Goal: Task Accomplishment & Management: Manage account settings

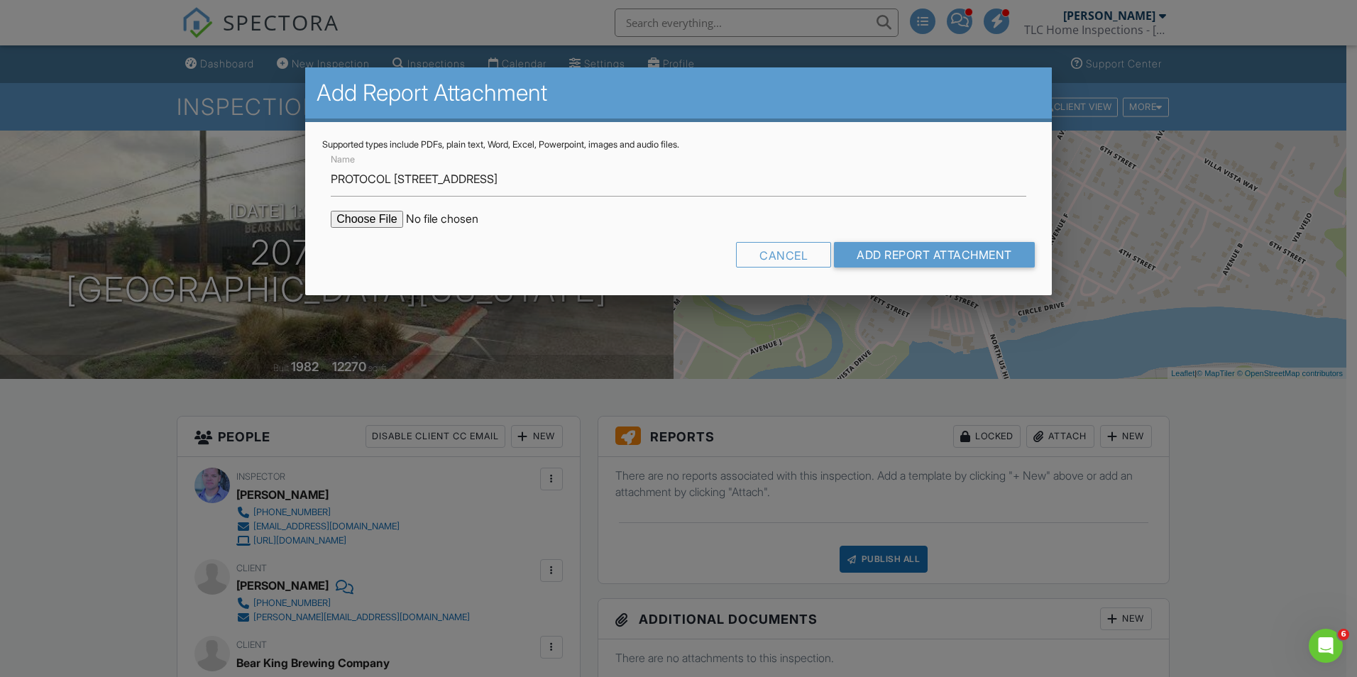
type input "PROTOCOL [STREET_ADDRESS]"
click at [378, 220] on input "file" at bounding box center [451, 219] width 241 height 17
type input "C:\fakepath\Mold Protocol 207 AVE G.pdf"
click at [875, 251] on input "Add Report Attachment" at bounding box center [934, 255] width 201 height 26
